Goal: Task Accomplishment & Management: Manage account settings

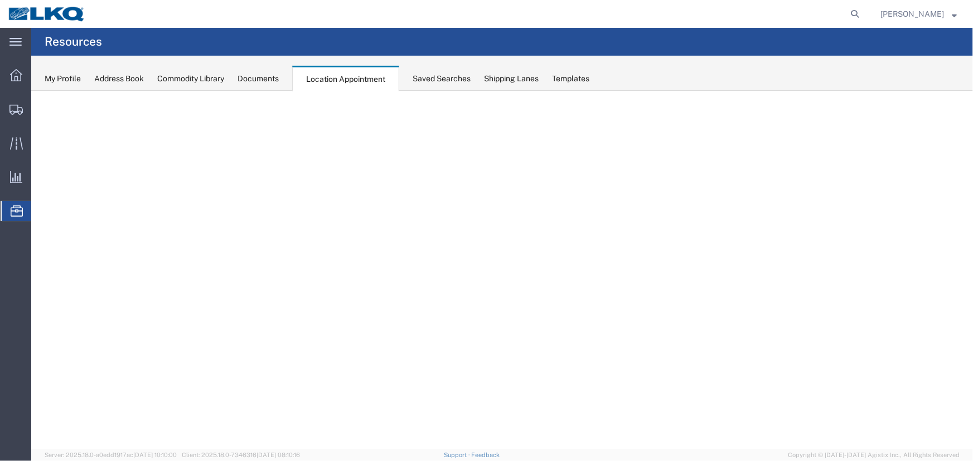
select select "27634"
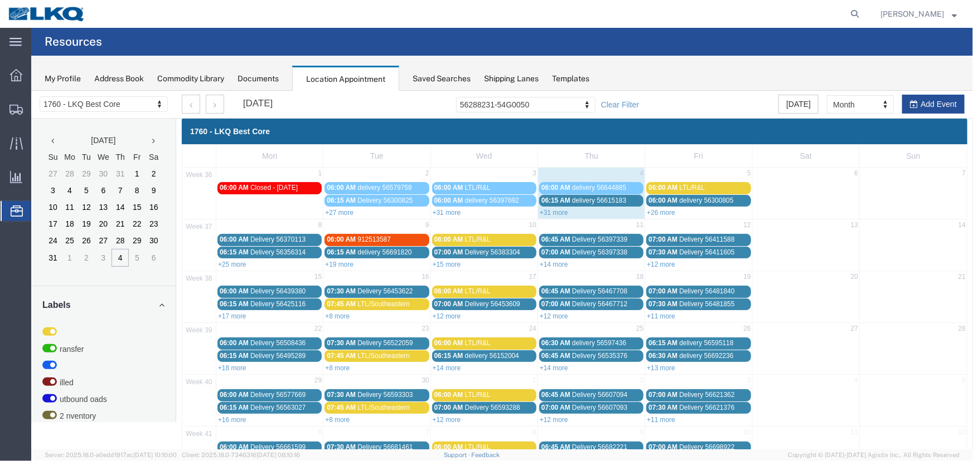
click at [657, 211] on link "+26 more" at bounding box center [660, 212] width 28 height 8
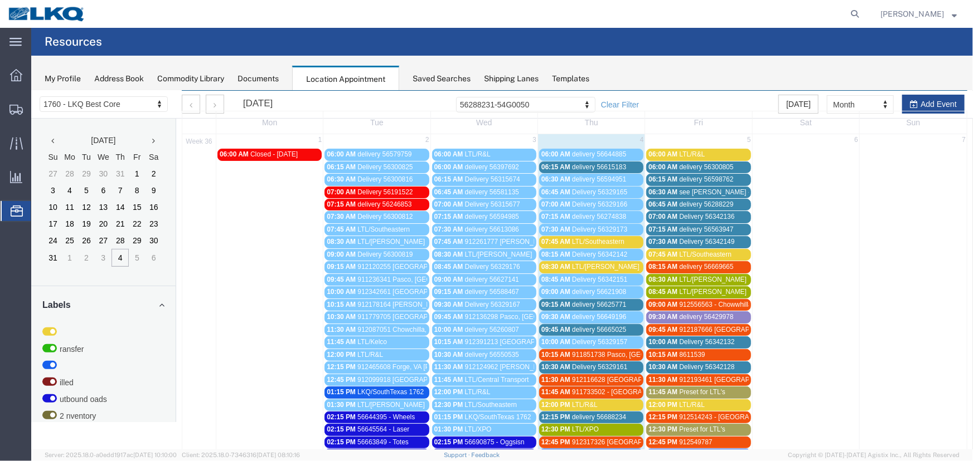
scroll to position [50, 0]
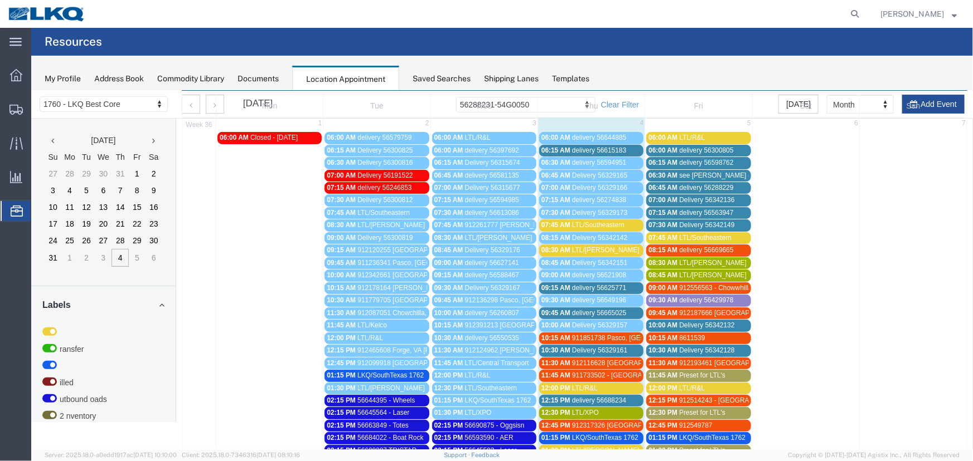
click at [707, 261] on div "08:30 AM LTL/Estes" at bounding box center [698, 263] width 100 height 8
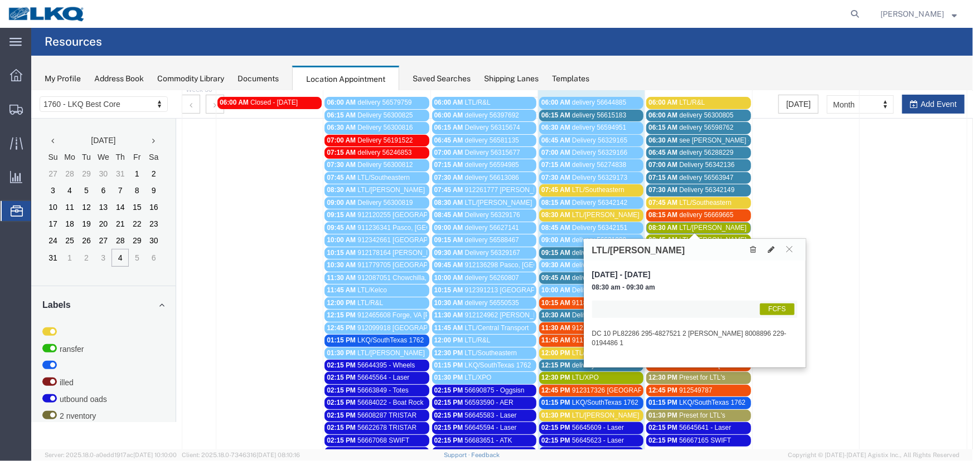
scroll to position [101, 0]
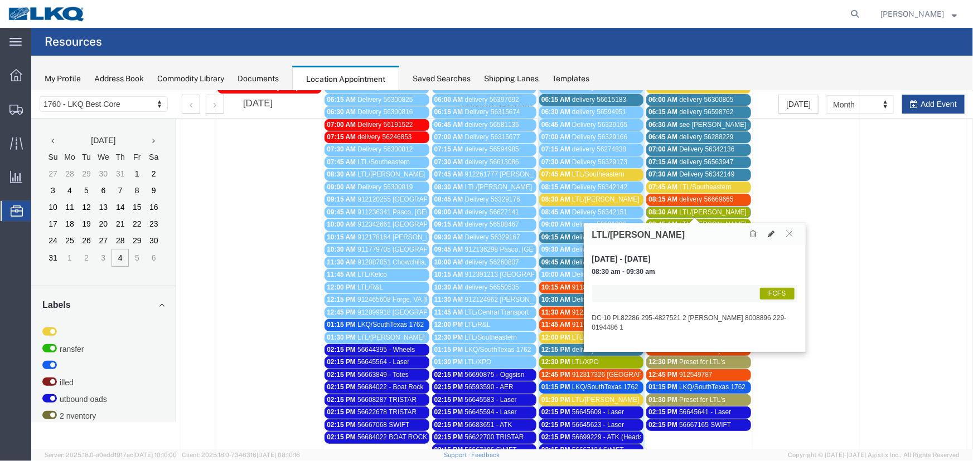
click at [712, 208] on div "08:30 AM LTL/Estes" at bounding box center [698, 212] width 100 height 8
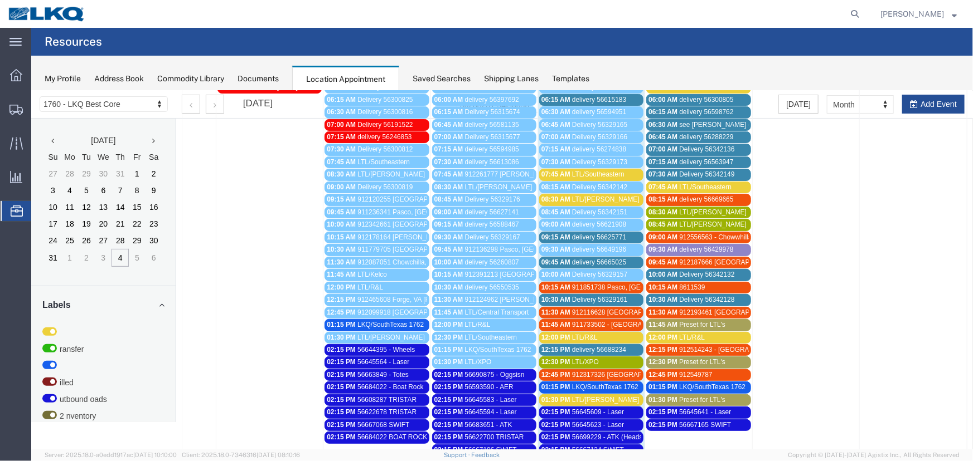
click at [712, 208] on div "08:30 AM LTL/Estes" at bounding box center [698, 212] width 100 height 8
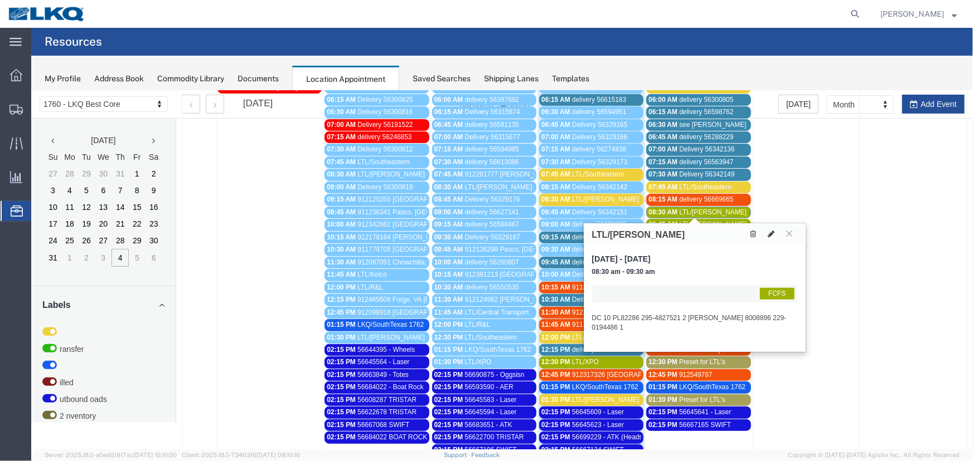
click at [767, 232] on icon at bounding box center [770, 234] width 7 height 8
select select "1"
select select "180"
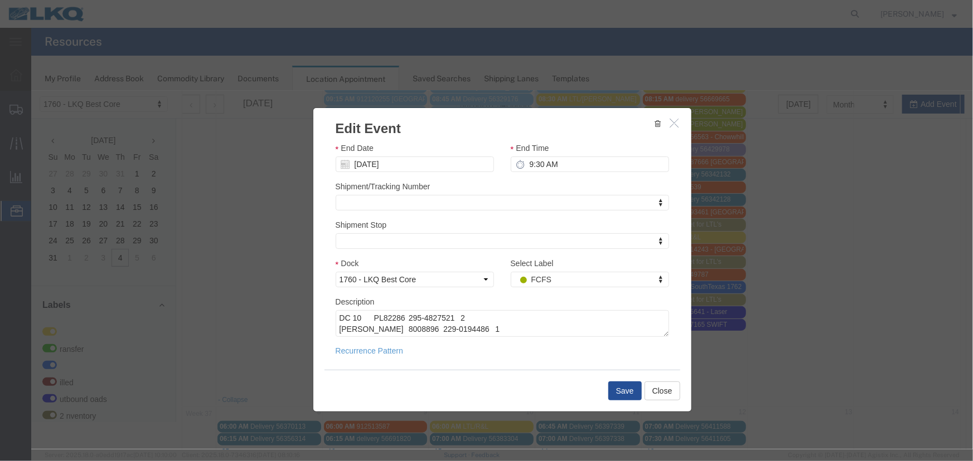
scroll to position [202, 0]
drag, startPoint x: 652, startPoint y: 334, endPoint x: 654, endPoint y: 349, distance: 15.1
click at [654, 349] on textarea "DC 10 PL82286 295-4827521 2 SHANTELL BOYLAN 8008896 229-0194486 1" at bounding box center [499, 331] width 328 height 42
click at [394, 344] on textarea "DC 10 PL82286 295-4827521 2 SHANTELL BOYLAN 8008896 229-0194486 1" at bounding box center [499, 331] width 328 height 42
click at [533, 328] on textarea "DC 10 PL82286 295-4827521 2 SHANTELL BOYLAN 8008896 229-0194486 1" at bounding box center [499, 331] width 328 height 42
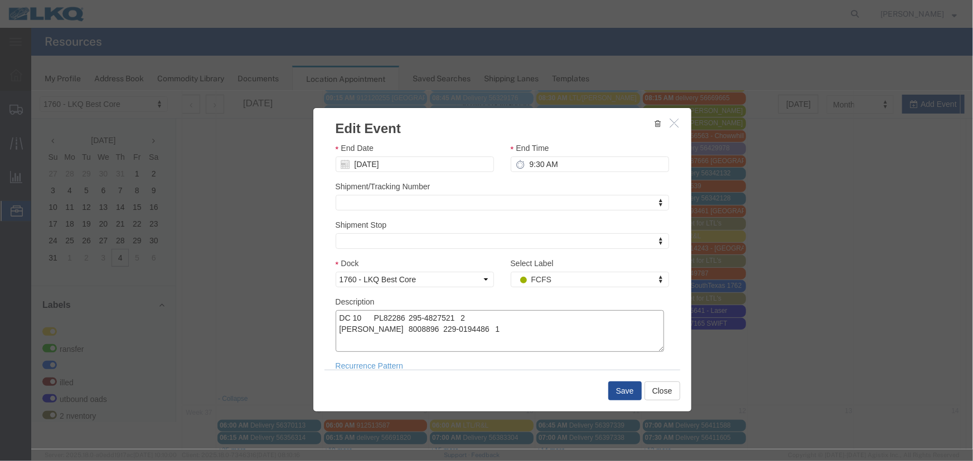
paste textarea "AUTOZONE DIST 38035 089-5810334 2 SPEED WRENCH GARAGE 1760-1300-50180-0000 230-…"
type textarea "DC 10 PL82286 295-4827521 2 SHANTELL BOYLAN 8008896 229-0194486 1 AUTOZONE DIST…"
click at [616, 393] on button "Save" at bounding box center [624, 390] width 33 height 19
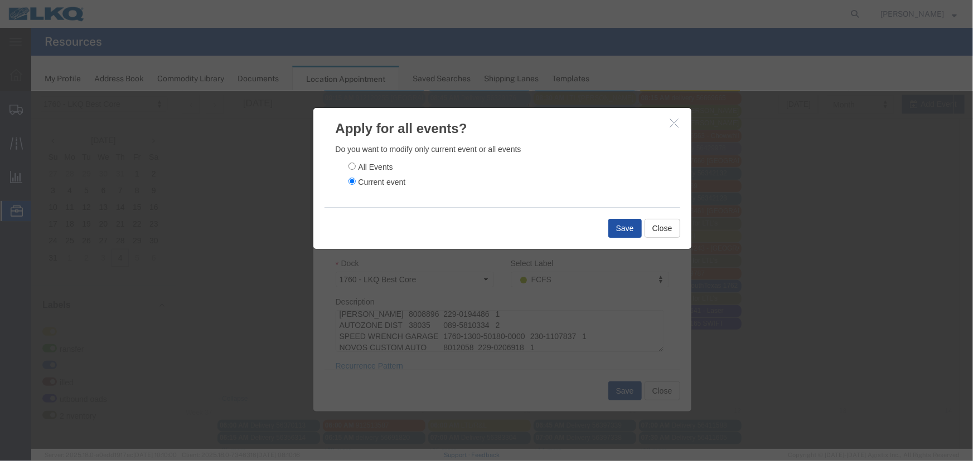
click at [624, 225] on button "Save" at bounding box center [624, 227] width 33 height 19
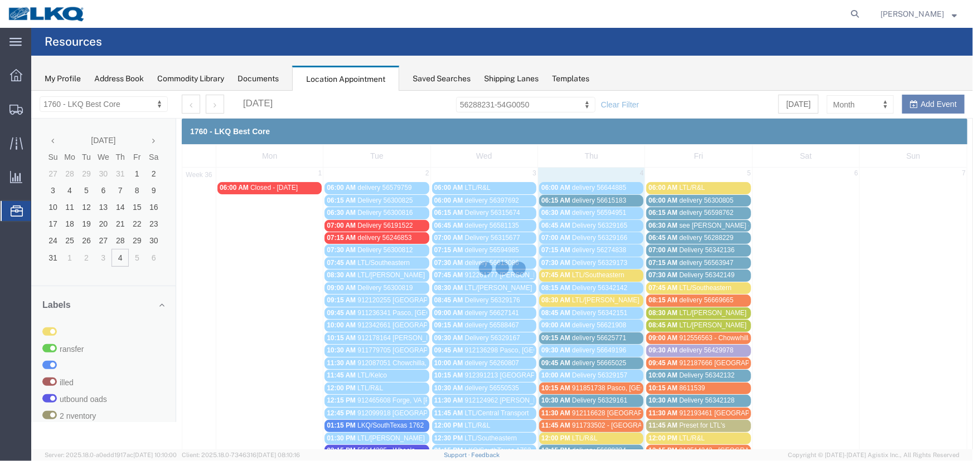
scroll to position [0, 0]
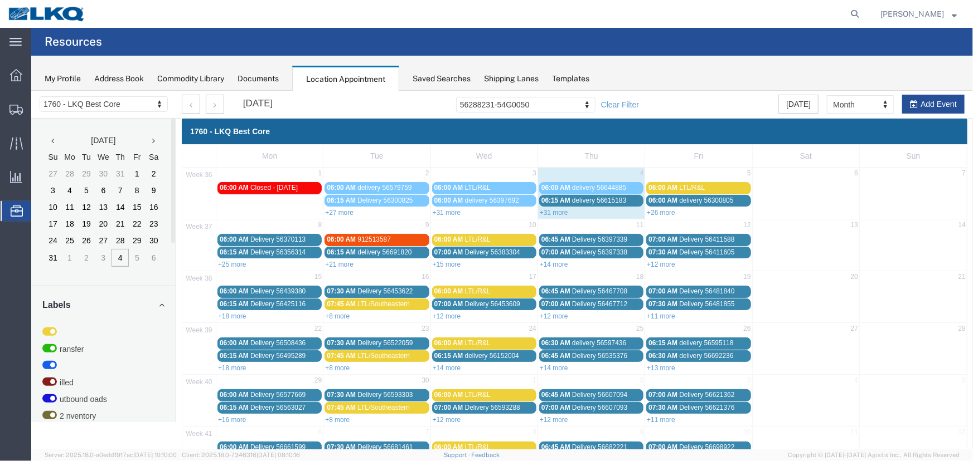
click at [551, 211] on link "+31 more" at bounding box center [553, 212] width 28 height 8
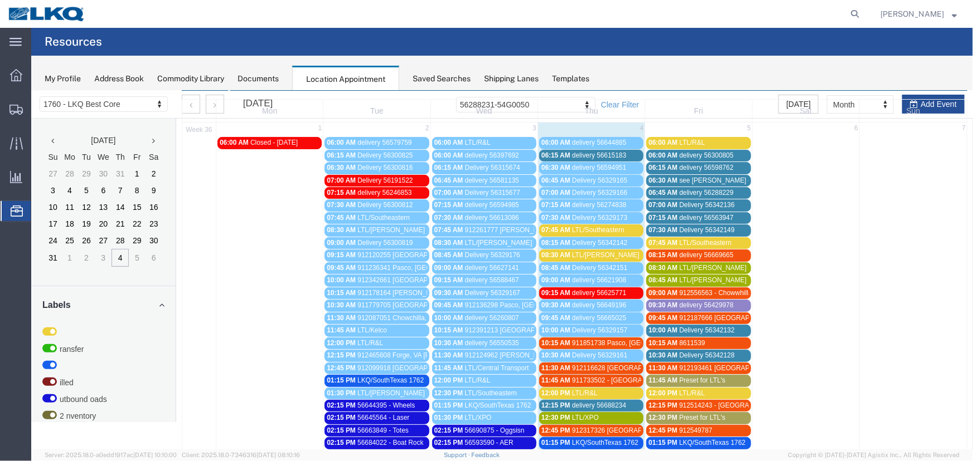
scroll to position [50, 0]
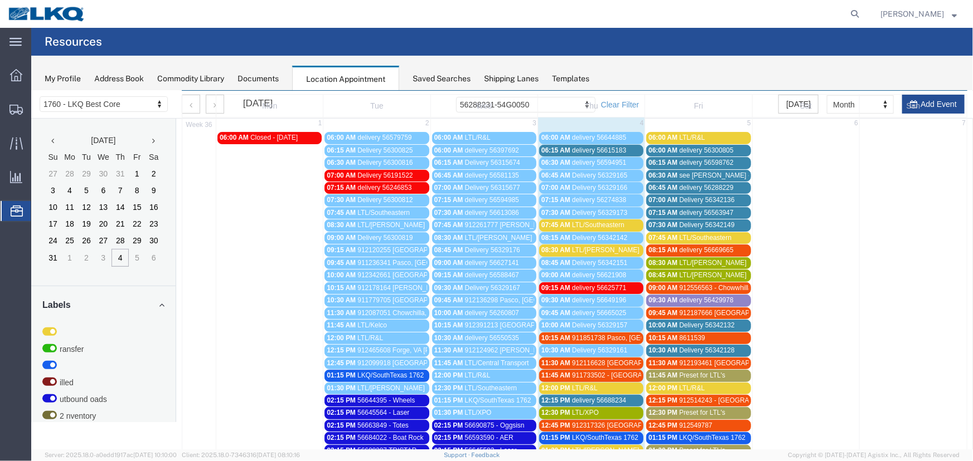
click at [696, 261] on span "LTL/Estes" at bounding box center [711, 263] width 67 height 8
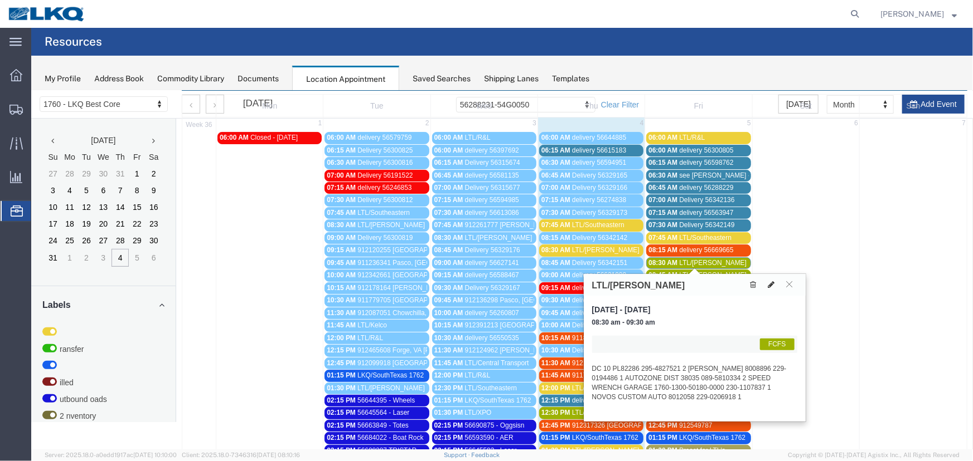
click at [770, 284] on icon at bounding box center [770, 284] width 7 height 8
select select "1"
select select "180"
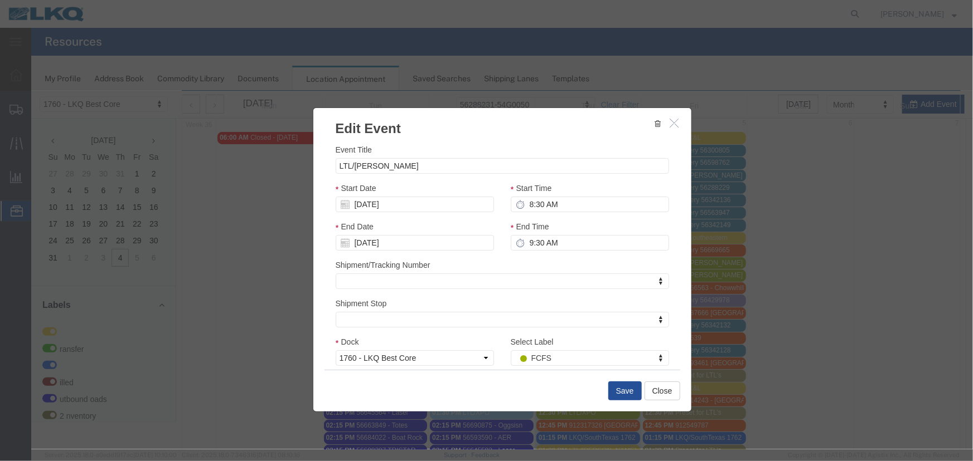
click at [669, 119] on icon "button" at bounding box center [673, 122] width 9 height 9
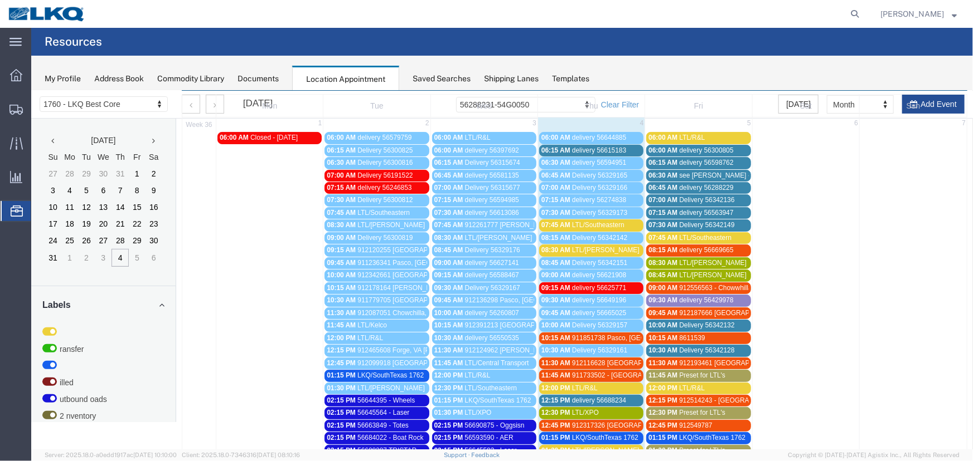
click at [659, 271] on span "08:45 AM" at bounding box center [662, 275] width 29 height 8
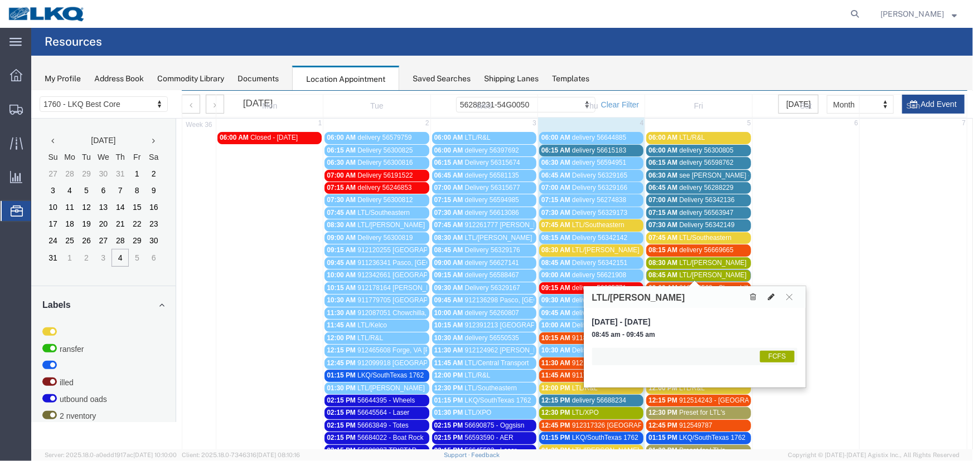
click at [770, 298] on icon at bounding box center [770, 297] width 7 height 8
select select "1"
select select "180"
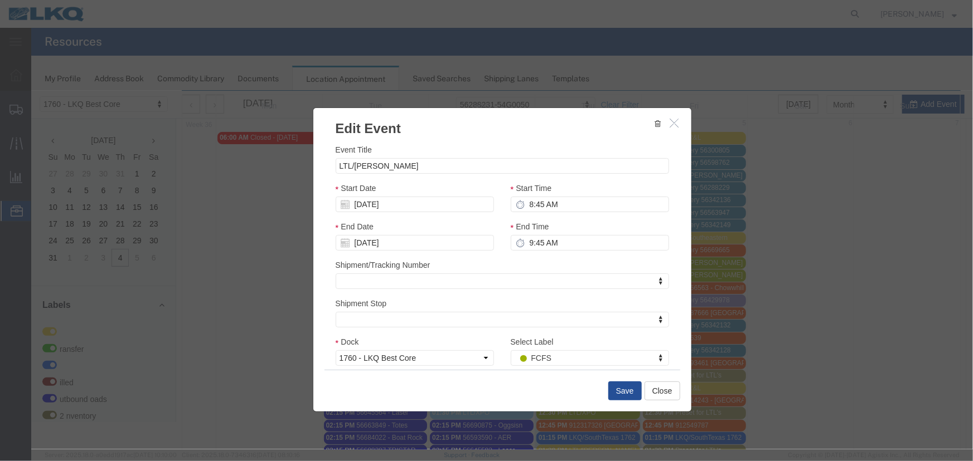
click at [670, 122] on icon "button" at bounding box center [673, 122] width 9 height 9
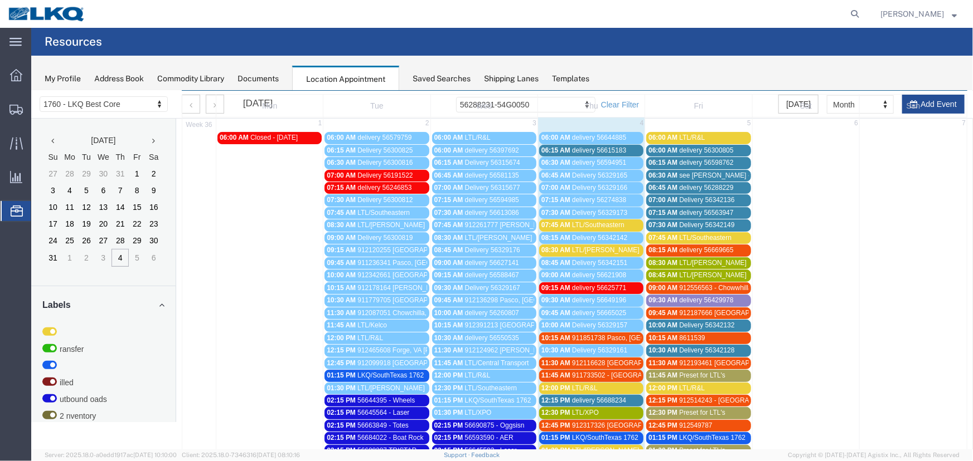
click at [688, 371] on span "Preset for LTL's" at bounding box center [701, 375] width 46 height 8
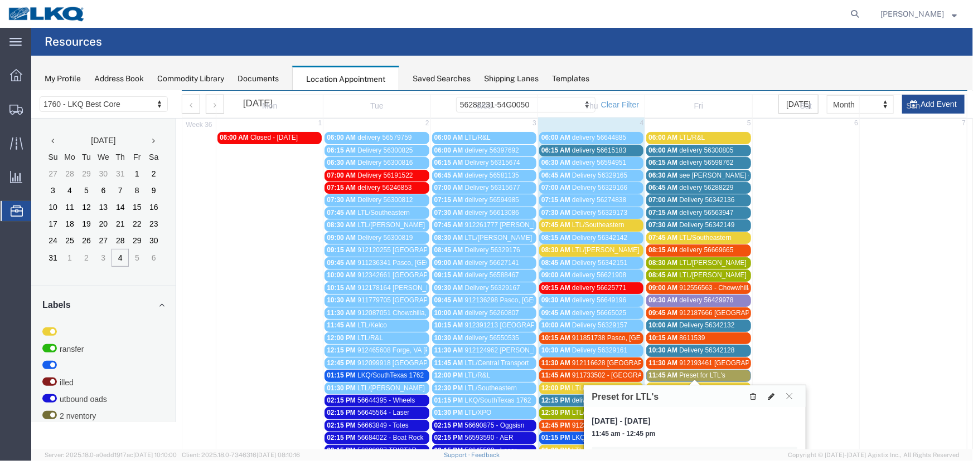
click at [769, 394] on icon at bounding box center [770, 396] width 7 height 8
select select "1"
select select "420"
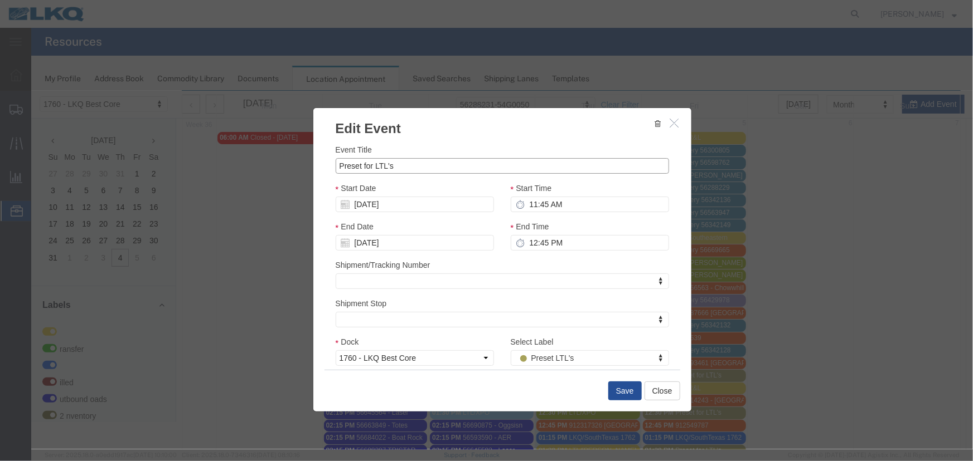
drag, startPoint x: 381, startPoint y: 168, endPoint x: 186, endPoint y: 132, distance: 199.1
click at [239, 148] on div "Edit Event Event Title Preset for LTL's Start Date 09/05/2025 Start Time 11:45 …" at bounding box center [501, 269] width 941 height 359
type input "LTL/AAA Cooper"
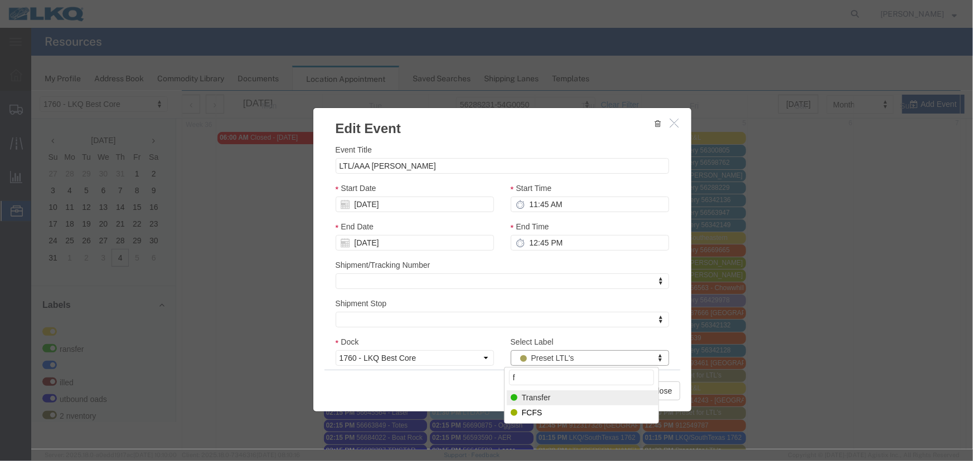
type input "f"
select select "180"
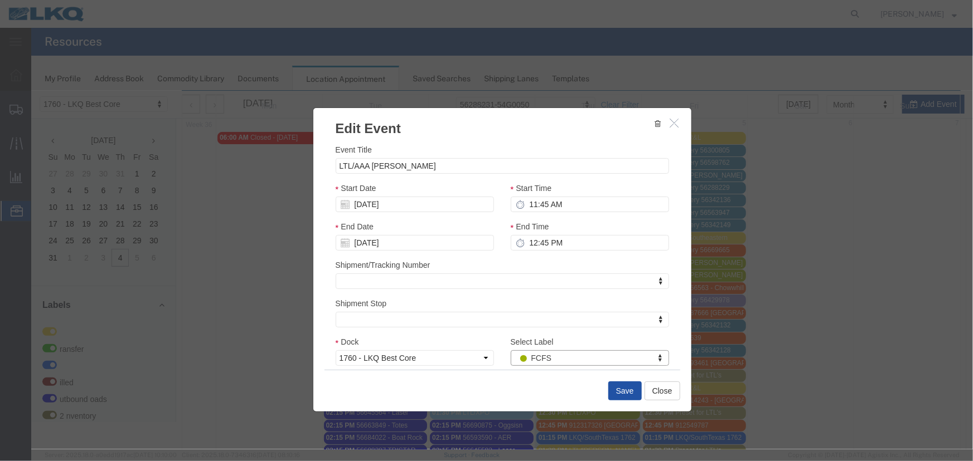
click at [628, 388] on button "Save" at bounding box center [624, 390] width 33 height 19
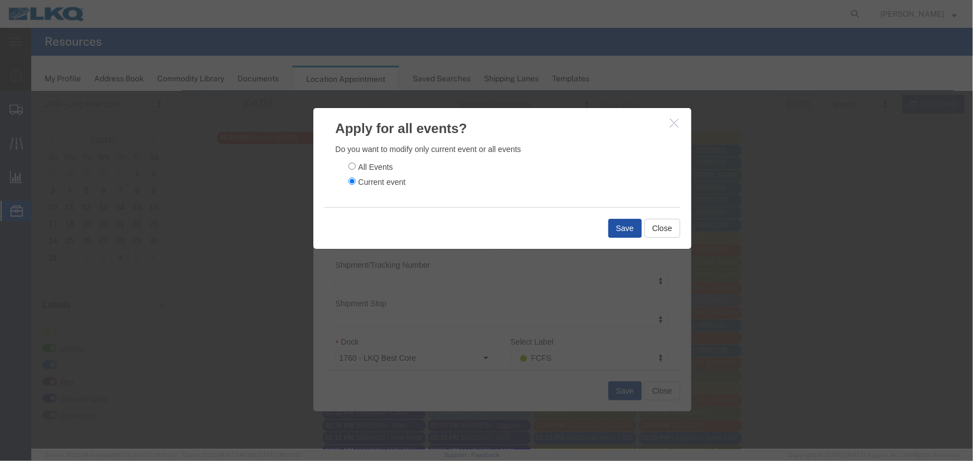
click at [631, 226] on button "Save" at bounding box center [624, 227] width 33 height 19
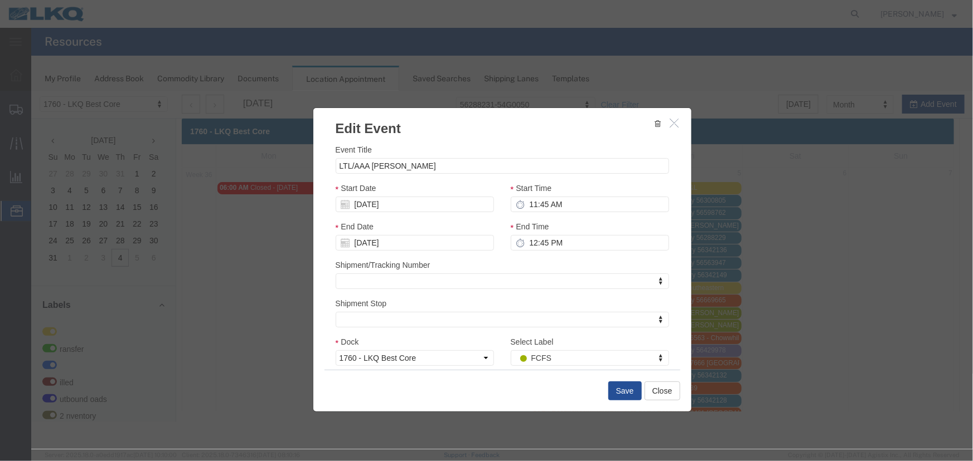
scroll to position [0, 0]
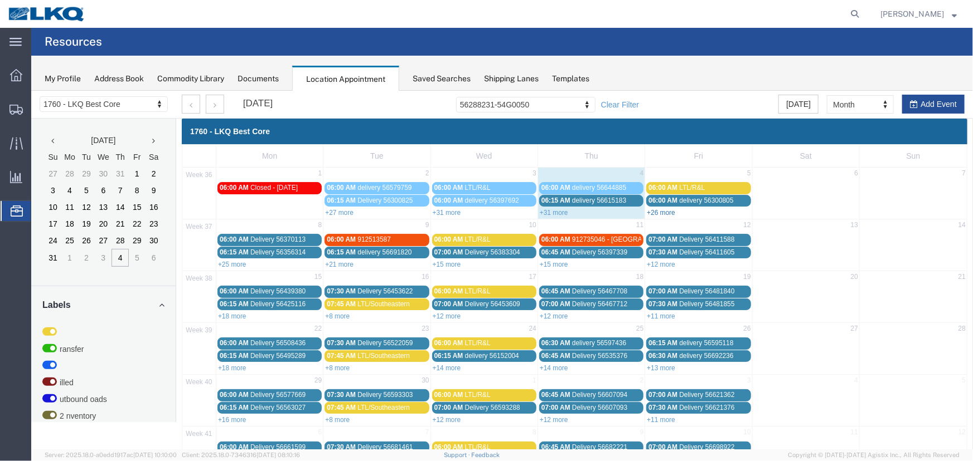
click at [657, 210] on link "+26 more" at bounding box center [660, 212] width 28 height 8
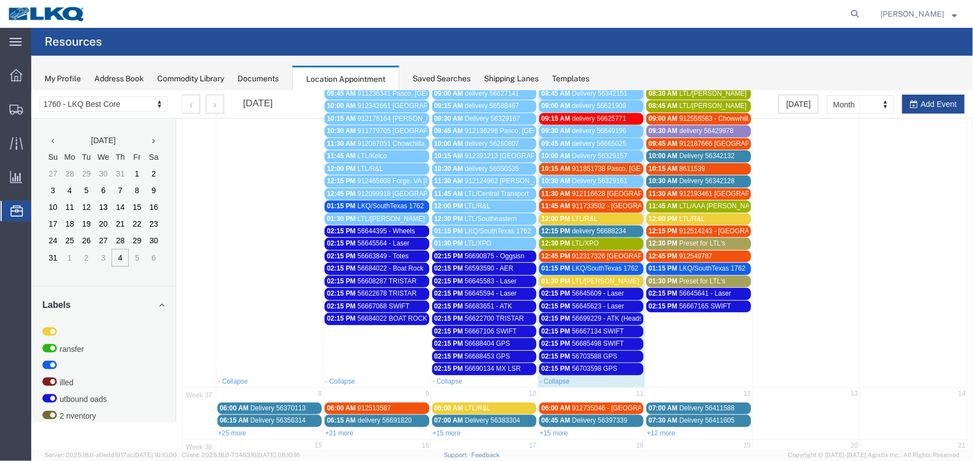
scroll to position [405, 0]
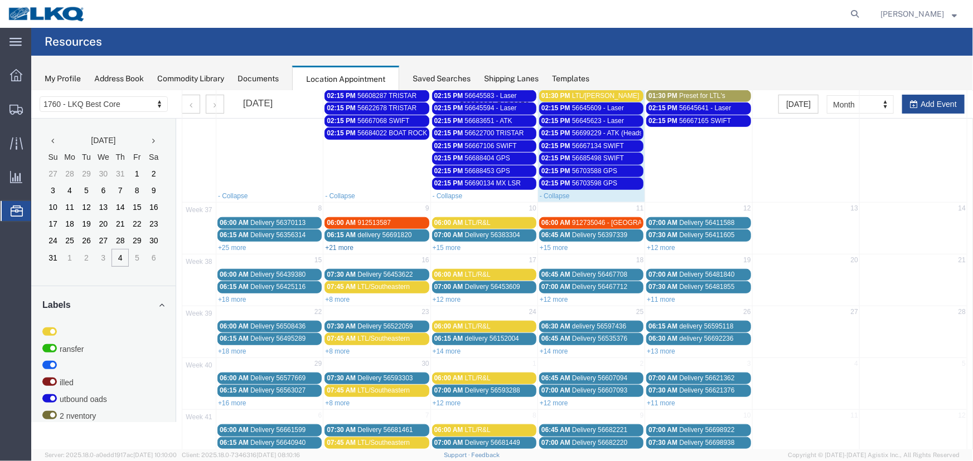
click at [339, 244] on link "+21 more" at bounding box center [338, 248] width 28 height 8
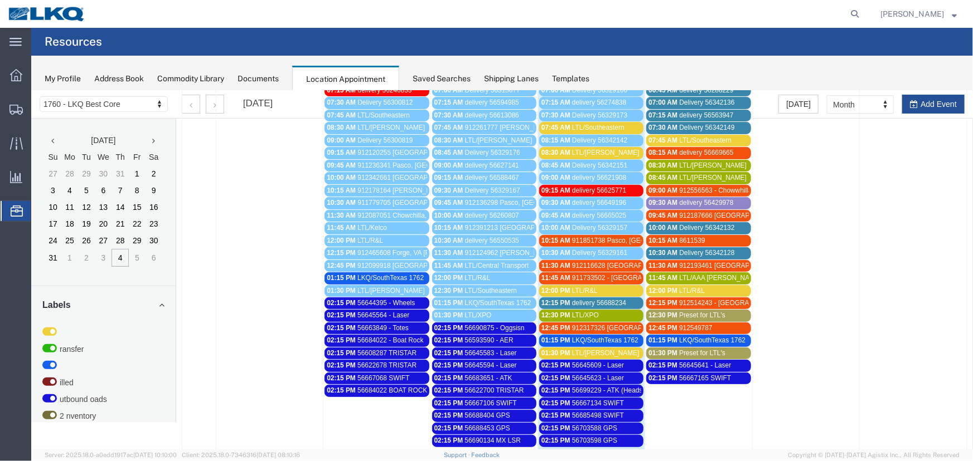
scroll to position [152, 0]
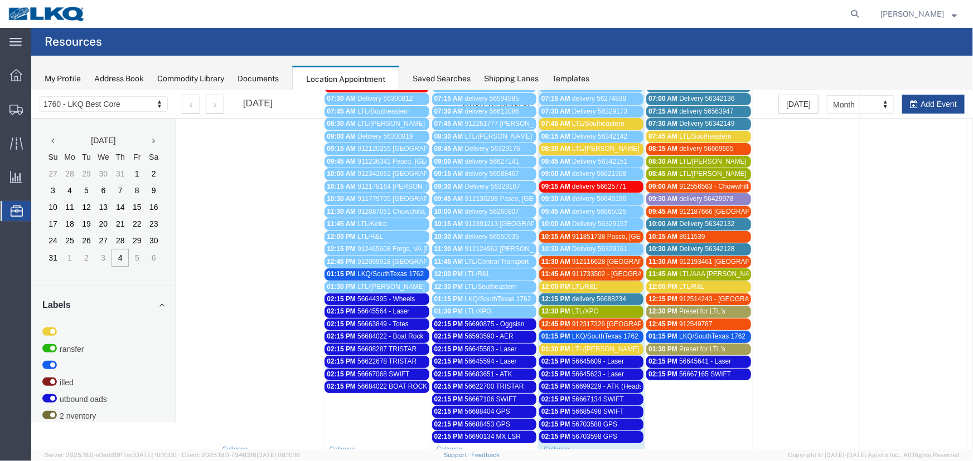
click at [700, 323] on span "912549787" at bounding box center [694, 324] width 33 height 8
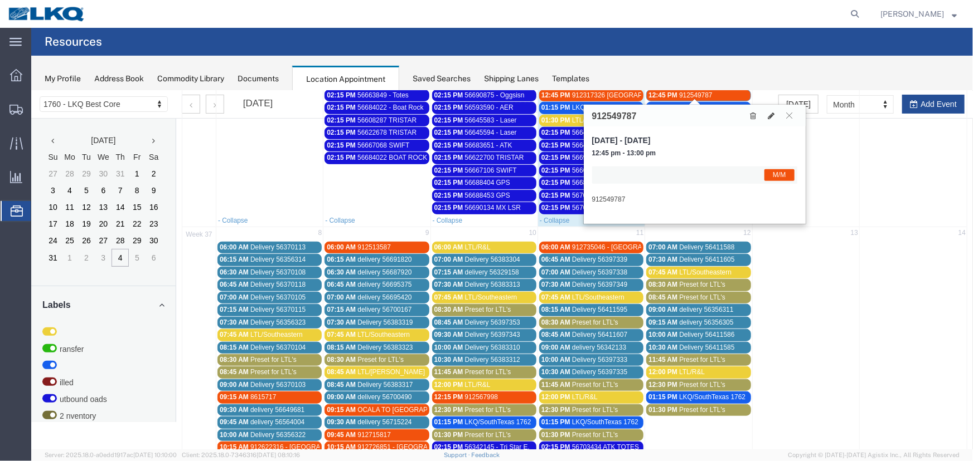
scroll to position [456, 0]
